Goal: Task Accomplishment & Management: Complete application form

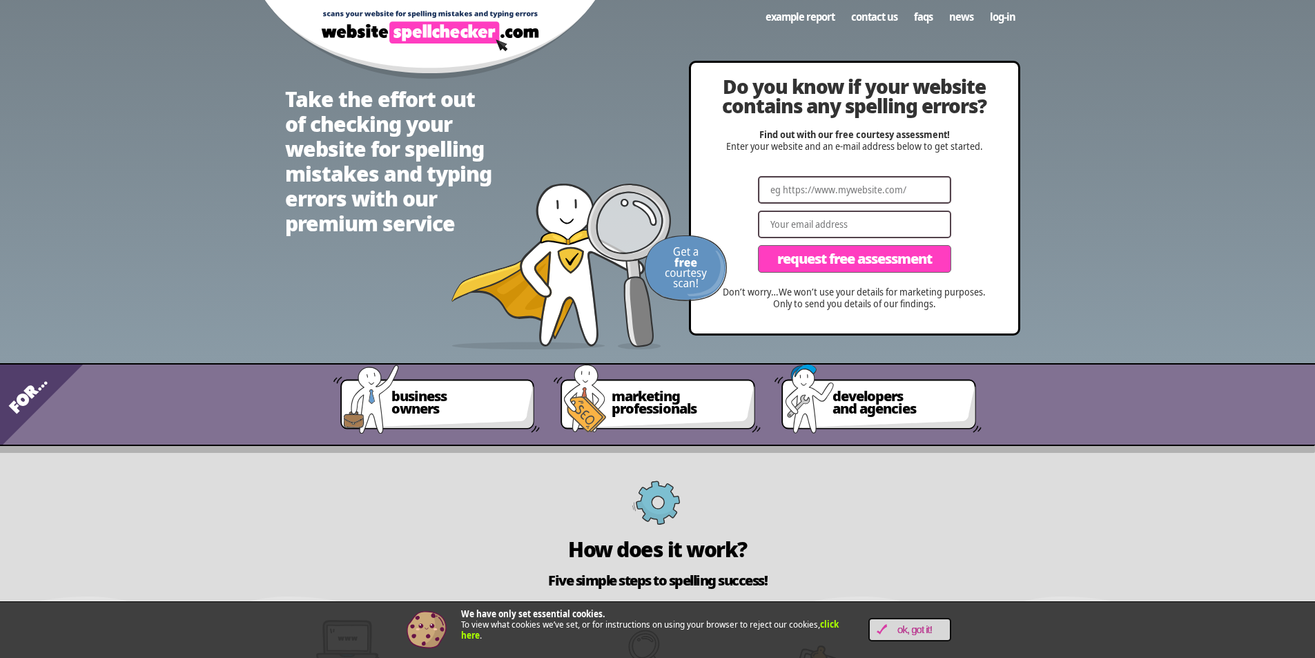
click at [818, 190] on input "Website" at bounding box center [854, 190] width 193 height 28
paste input "[URL][DOMAIN_NAME]"
type input "[URL][DOMAIN_NAME]"
click at [833, 245] on button "Request Free Assessment" at bounding box center [854, 259] width 193 height 28
click at [819, 219] on input "Email" at bounding box center [854, 225] width 193 height 28
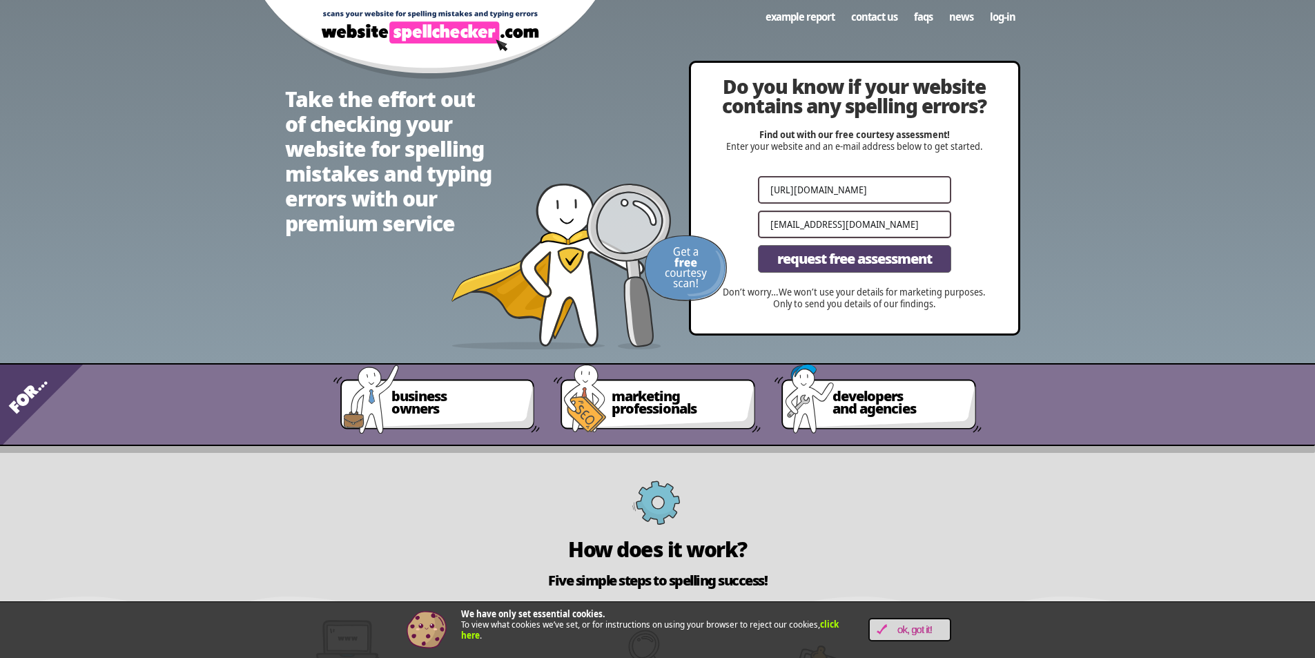
type input "[EMAIL_ADDRESS][DOMAIN_NAME]"
click at [833, 254] on span "Request Free Assessment" at bounding box center [855, 259] width 155 height 14
